Goal: Use online tool/utility: Use online tool/utility

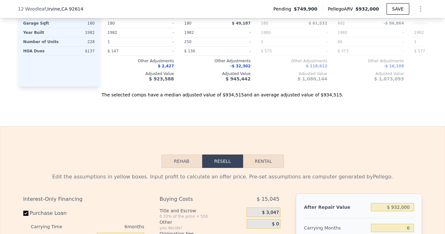
scroll to position [866, 0]
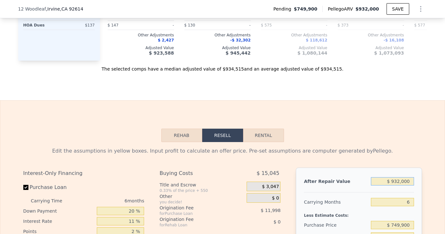
click at [402, 179] on input "$ 932,000" at bounding box center [392, 181] width 43 height 8
type input "$ 90"
type input "-$ 801,836"
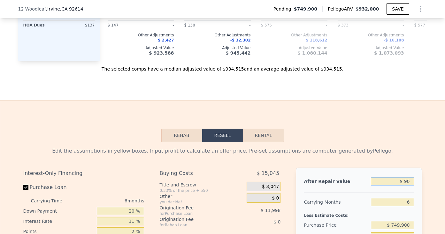
type input "$ 900"
type input "-$ 801,073"
type input "$ 9,000"
type input "-$ 793,420"
type input "$ 90,000"
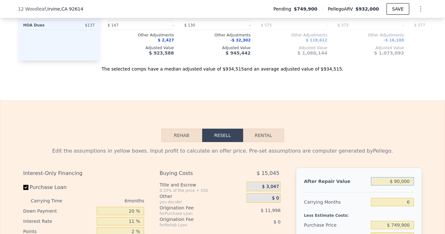
type input "-$ 716,902"
type input "$ 900,000"
type input "$ 48,281"
type input "$ 900,000"
click at [403, 225] on input "$ 749,900" at bounding box center [392, 225] width 43 height 8
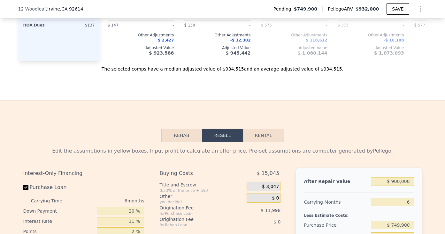
click at [403, 225] on input "$ 749,900" at bounding box center [392, 225] width 43 height 8
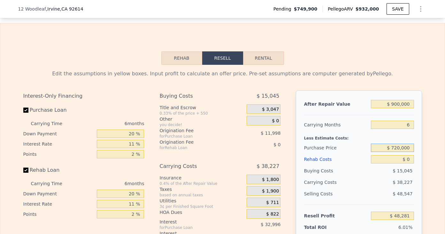
type input "$ 720,000"
type input "$ 80,072"
click at [409, 157] on input "$ 0" at bounding box center [392, 159] width 43 height 8
type input "$ 7"
type input "$ 80,065"
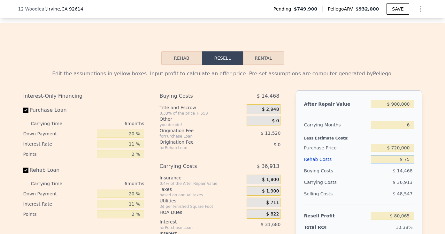
type input "$ 750"
type input "$ 79,274"
type input "$ 7,500"
type input "$ 72,122"
type input "$ 75,000"
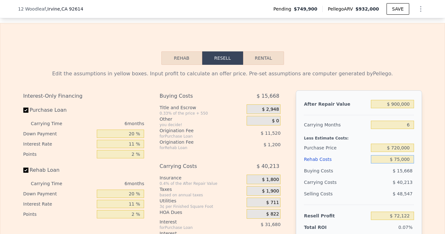
type input "$ 572"
type input "$ 75,000"
click at [383, 119] on div "6" at bounding box center [392, 124] width 43 height 11
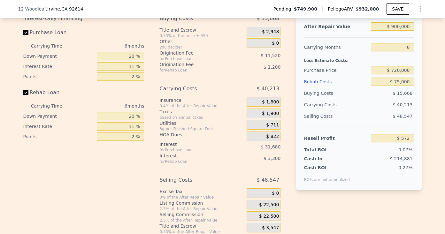
scroll to position [1021, 0]
click at [274, 201] on div "$ 22,500" at bounding box center [264, 205] width 34 height 10
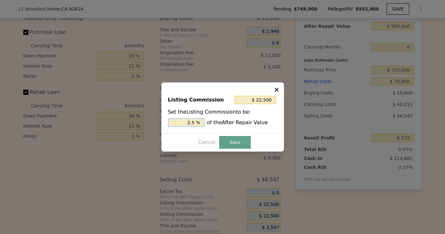
click at [196, 126] on input "2.5 %" at bounding box center [186, 122] width 36 height 8
click at [190, 120] on input "2.5 %" at bounding box center [186, 122] width 36 height 8
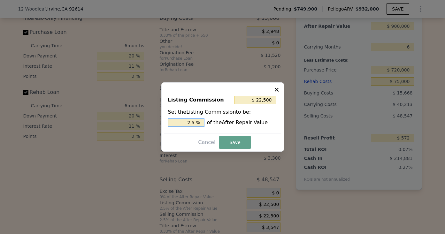
type input "$ 0"
type input "0 %"
click at [241, 143] on button "Save" at bounding box center [234, 142] width 31 height 13
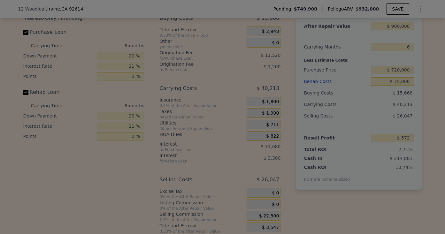
type input "$ 23,072"
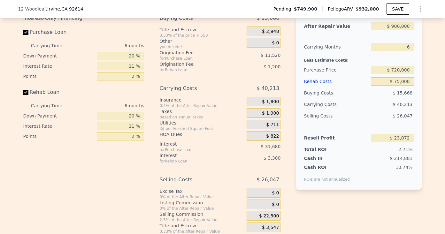
click at [265, 218] on span "$ 22,500" at bounding box center [269, 216] width 20 height 6
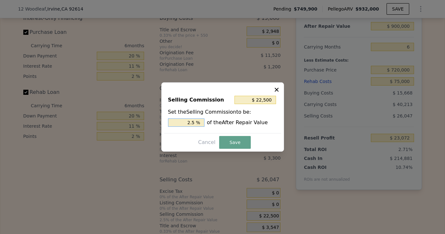
click at [196, 126] on input "2.5 %" at bounding box center [186, 122] width 36 height 8
type input "$ 18,000"
type input "2.0 %"
click at [221, 143] on button "Save" at bounding box center [234, 142] width 31 height 13
type input "$ 27,572"
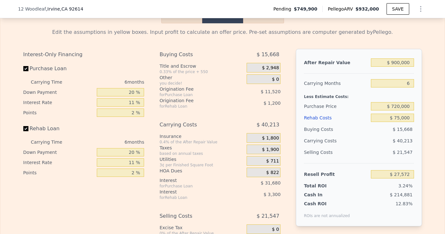
scroll to position [980, 0]
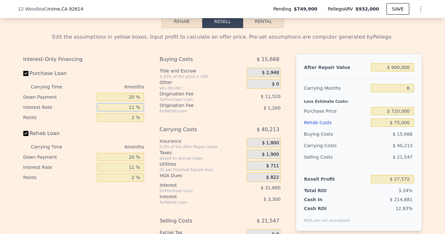
click at [135, 109] on input "11 %" at bounding box center [120, 107] width 47 height 8
type input "1 %"
type input "$ 56,372"
type input "10 %"
type input "$ 30,452"
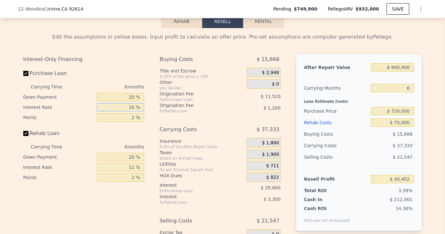
type input "10 %"
click at [129, 120] on input "2 %" at bounding box center [120, 117] width 47 height 8
click at [135, 120] on input "2 %" at bounding box center [120, 117] width 47 height 8
type input "1 %"
type input "$ 36,212"
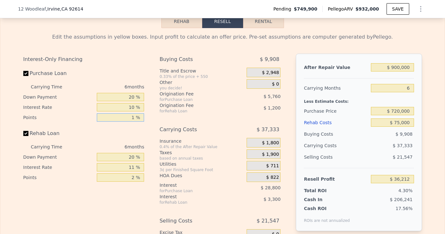
type input "1 %"
click at [130, 167] on input "11 %" at bounding box center [120, 167] width 47 height 8
click at [134, 167] on input "11 %" at bounding box center [120, 167] width 47 height 8
type input "1 %"
type input "$ 39,212"
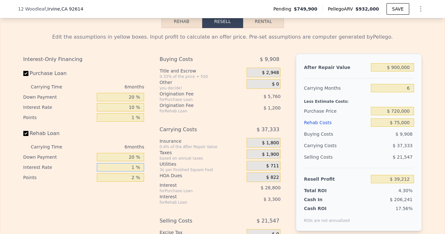
type input "10 %"
type input "$ 36,512"
type input "10 %"
click at [132, 187] on div "Interest-Only Financing Purchase Loan Carrying Time 6 months Down Payment 20 % …" at bounding box center [86, 165] width 126 height 222
click at [132, 184] on div "Interest-Only Financing Purchase Loan Carrying Time 6 months Down Payment 20 % …" at bounding box center [86, 165] width 126 height 222
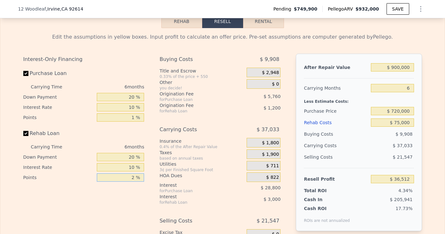
click at [133, 177] on input "2 %" at bounding box center [120, 177] width 47 height 8
click at [137, 177] on input "2 %" at bounding box center [120, 177] width 47 height 8
type input "1 %"
type input "$ 37,112"
type input "1 %"
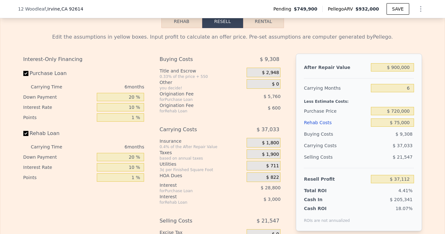
click at [353, 136] on div "Buying Costs" at bounding box center [336, 133] width 65 height 11
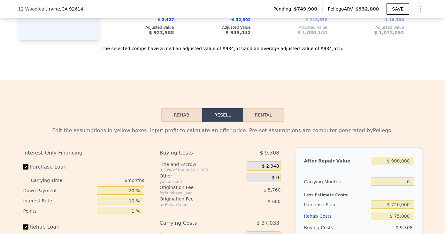
scroll to position [878, 0]
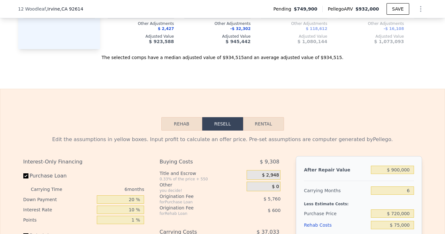
click at [251, 127] on button "Rental" at bounding box center [263, 123] width 41 height 13
select select "30"
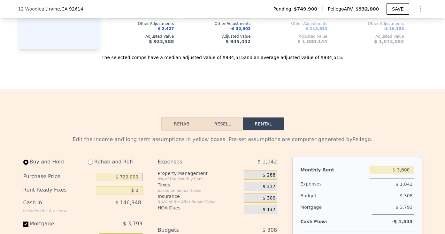
click at [127, 173] on input "$ 720,000" at bounding box center [119, 177] width 47 height 8
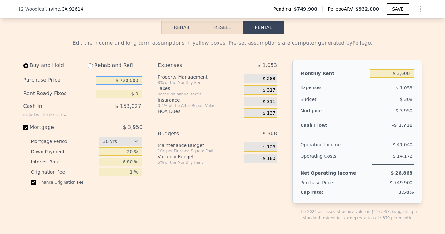
scroll to position [974, 0]
click at [224, 34] on button "Resell" at bounding box center [222, 27] width 41 height 13
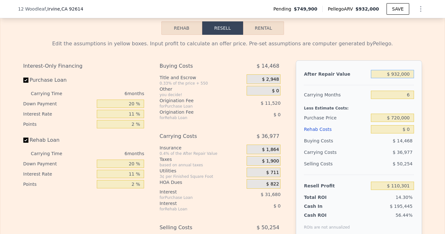
click at [400, 73] on input "$ 932,000" at bounding box center [392, 74] width 43 height 8
type input "$ 900"
type input "-$ 769,282"
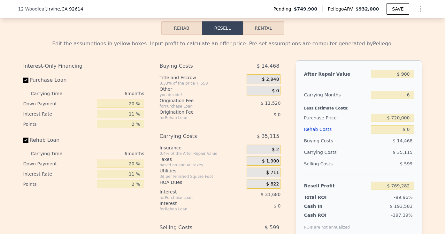
type input "$ 9,000"
type input "-$ 761,629"
type input "$ 90,000"
type input "-$ 685,111"
type input "$ 900,000"
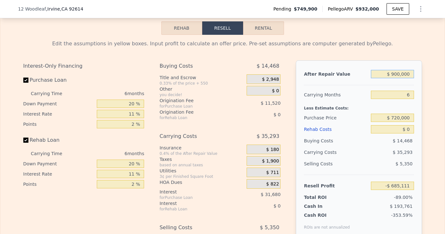
type input "$ 80,072"
click at [403, 115] on input "$ 720,000" at bounding box center [392, 118] width 43 height 8
type input "$ 932,000"
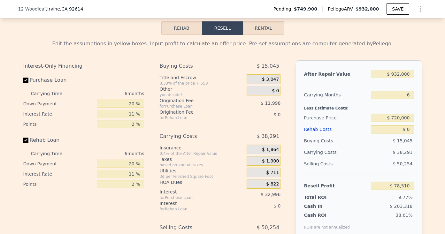
type input "$ 110,301"
click at [136, 126] on input "2 %" at bounding box center [120, 124] width 47 height 8
type input "1 %"
type input "$ 116,061"
type input "1 %"
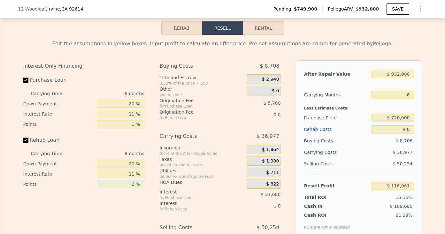
click at [135, 188] on input "2 %" at bounding box center [120, 184] width 47 height 8
type input "2 %"
type input "1 %"
click at [137, 113] on input "11 %" at bounding box center [120, 114] width 47 height 8
click at [408, 77] on input "$ 932,000" at bounding box center [392, 74] width 43 height 8
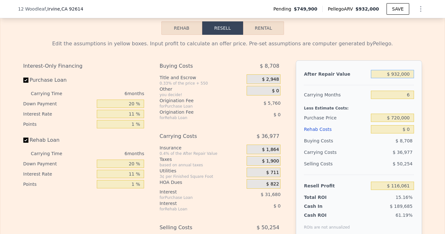
click at [408, 77] on input "$ 932,000" at bounding box center [392, 74] width 43 height 8
type input "$ 9"
type input "-$ 764,362"
type input "$ 910"
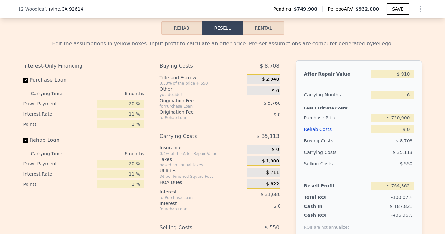
type input "-$ 763,512"
type input "$ 9,100"
type input "-$ 755,775"
type input "$ 91,000"
type input "-$ 678,406"
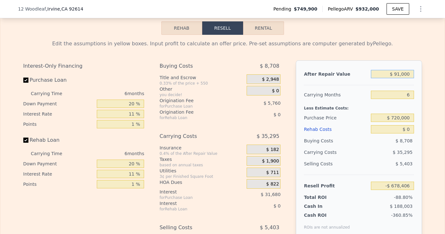
type input "$ 910,000"
type input "$ 95,279"
type input "$ 910,000"
click at [409, 130] on input "$ 0" at bounding box center [392, 129] width 43 height 8
type input "$ 7"
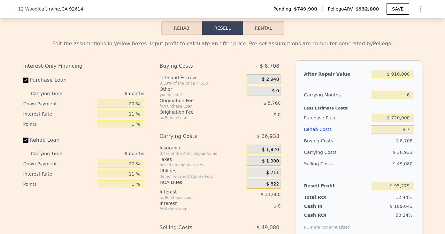
type input "$ 95,272"
type input "$ 750"
type input "$ 94,487"
type input "$ 7,500"
type input "$ 87,389"
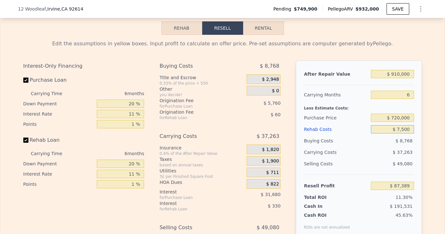
type input "$ 75,000"
type input "$ 16,379"
type input "$ 75,000"
click at [428, 113] on div "Edit the assumptions in yellow boxes. Input profit to calculate an offer price.…" at bounding box center [222, 158] width 444 height 247
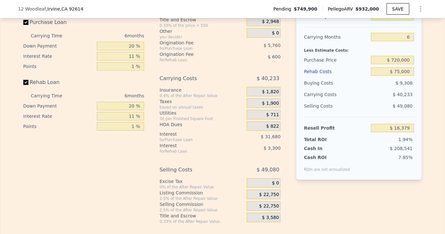
scroll to position [1035, 0]
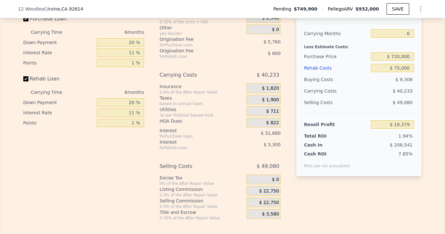
click at [266, 193] on span "$ 22,750" at bounding box center [269, 191] width 20 height 6
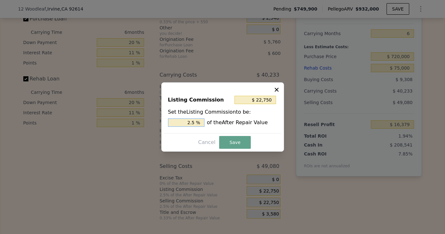
click at [195, 119] on input "2.5 %" at bounding box center [186, 122] width 36 height 8
type input "-"
type input "$ 0"
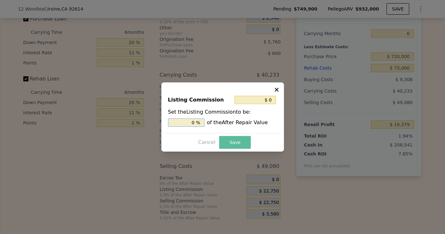
type input "0 %"
click at [236, 147] on button "Save" at bounding box center [234, 142] width 31 height 13
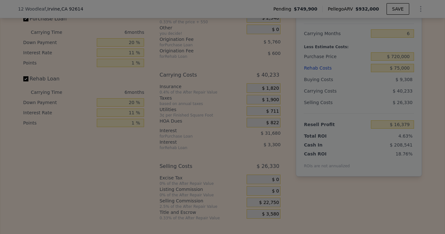
type input "$ 39,129"
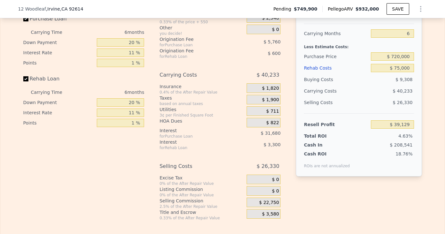
click at [259, 203] on div "$ 22,750" at bounding box center [264, 203] width 34 height 10
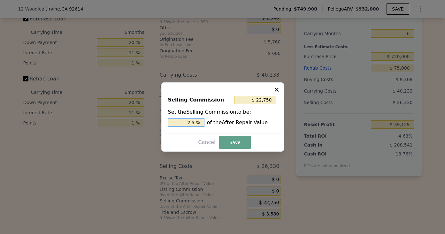
click at [197, 120] on input "2.5 %" at bounding box center [186, 122] width 36 height 8
type input "$ 18,200"
type input "2.0 %"
click at [237, 143] on button "Save" at bounding box center [234, 142] width 31 height 13
type input "$ 43,679"
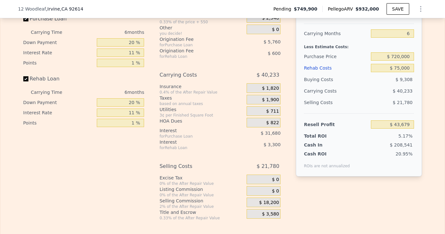
click at [274, 215] on span "$ 3,580" at bounding box center [270, 214] width 17 height 6
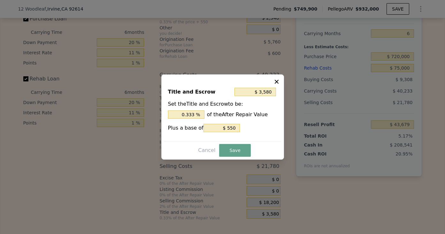
click at [275, 80] on icon at bounding box center [277, 82] width 4 height 4
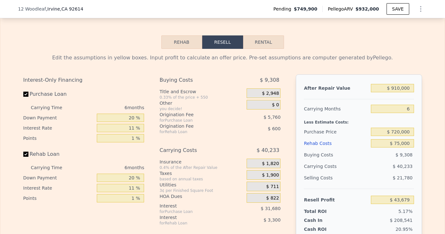
scroll to position [956, 0]
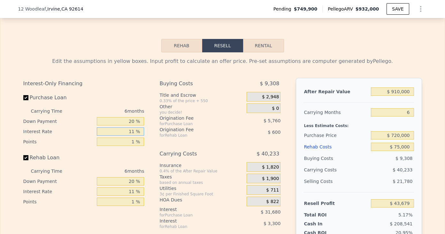
click at [138, 134] on input "11 %" at bounding box center [120, 131] width 47 height 8
type input "1 %"
type input "$ 72,479"
type input "10 %"
type input "$ 46,559"
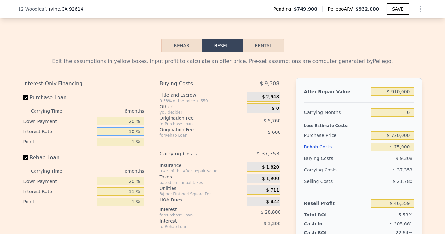
type input "10 %"
click at [138, 190] on input "11 %" at bounding box center [120, 191] width 47 height 8
type input "1 %"
type input "$ 49,559"
type input "11 %"
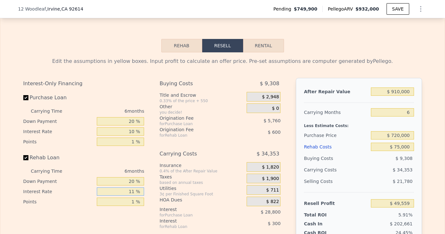
type input "$ 46,559"
type input "1 %"
type input "$ 49,559"
type input "10 %"
type input "$ 46,859"
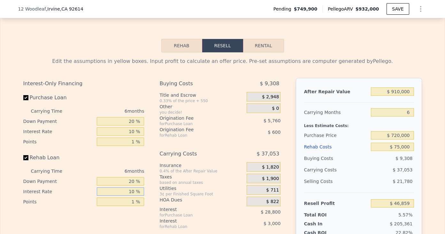
type input "10 %"
click at [209, 170] on div "0.4% of the After Repair Value" at bounding box center [201, 171] width 85 height 5
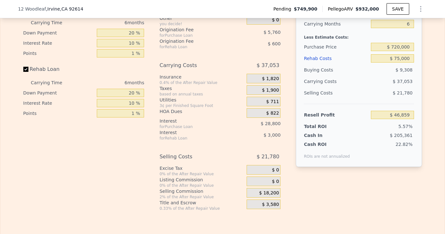
scroll to position [1038, 0]
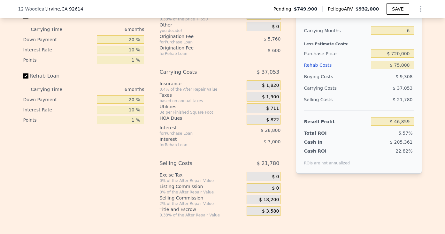
click at [278, 123] on span "$ 822" at bounding box center [272, 120] width 13 height 6
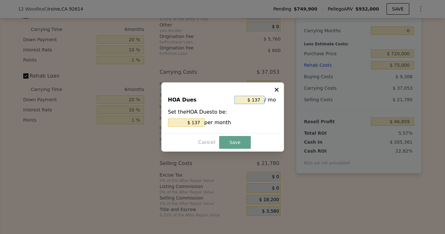
click at [254, 102] on input "$ 137" at bounding box center [249, 100] width 30 height 8
type input "$ 7"
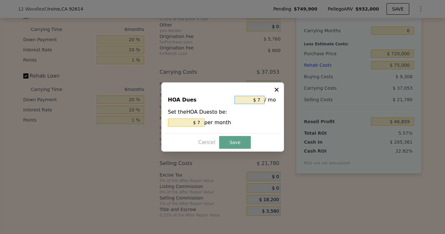
type input "$ 75"
type input "$ 750"
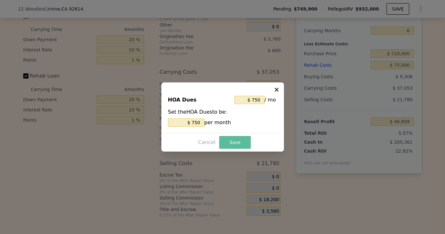
click at [240, 139] on button "Save" at bounding box center [234, 142] width 31 height 13
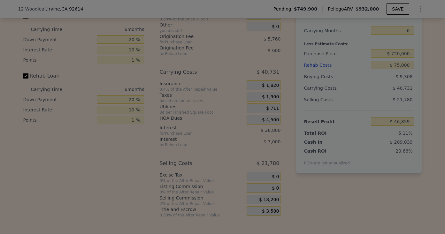
type input "$ 43,181"
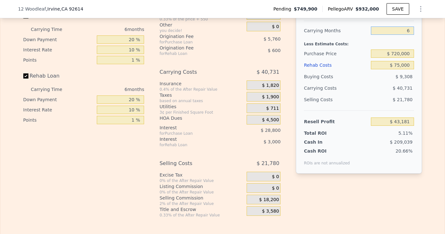
click at [409, 30] on input "6" at bounding box center [392, 31] width 43 height 8
type input "4"
type input "$ 56,759"
type input "6"
type input "$ 43,181"
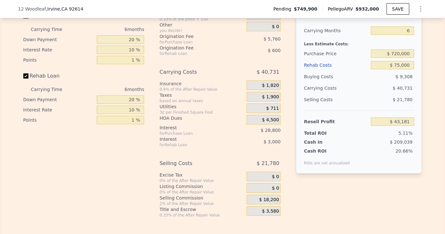
drag, startPoint x: 351, startPoint y: 106, endPoint x: 363, endPoint y: 58, distance: 48.6
click at [351, 104] on div "Selling Costs $ 21,780" at bounding box center [359, 102] width 110 height 17
type input "$ 932,000"
type input "$ 0"
type input "$ 78,510"
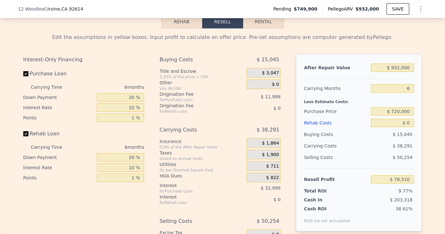
scroll to position [979, 0]
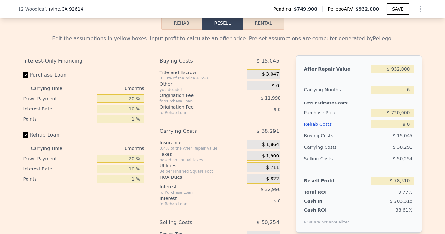
click at [285, 73] on div "Buying Costs $ 15,045 Title and Escrow 0.33% of the price + 550 $ 3,047 Other y…" at bounding box center [222, 166] width 126 height 222
click at [275, 73] on span "$ 3,047" at bounding box center [270, 75] width 17 height 6
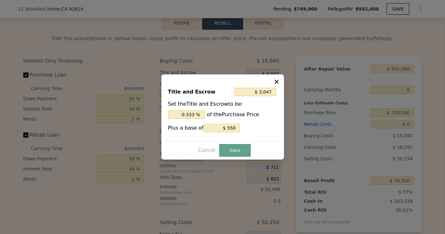
click at [279, 80] on icon at bounding box center [276, 82] width 6 height 6
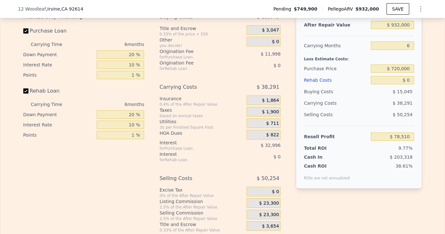
scroll to position [1023, 0]
